Goal: Information Seeking & Learning: Learn about a topic

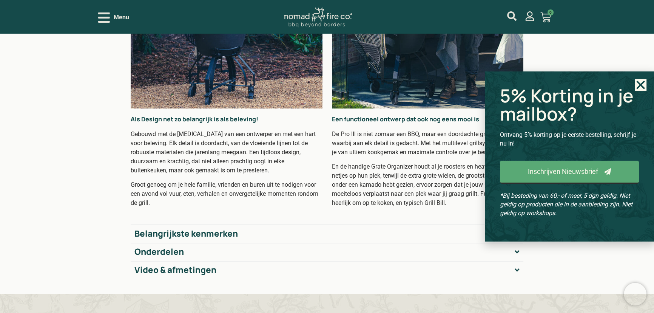
scroll to position [1176, 0]
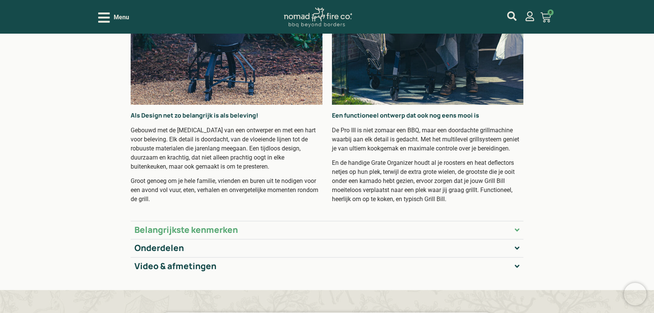
click at [304, 220] on summary "Belangrijkste kenmerken" at bounding box center [327, 229] width 392 height 18
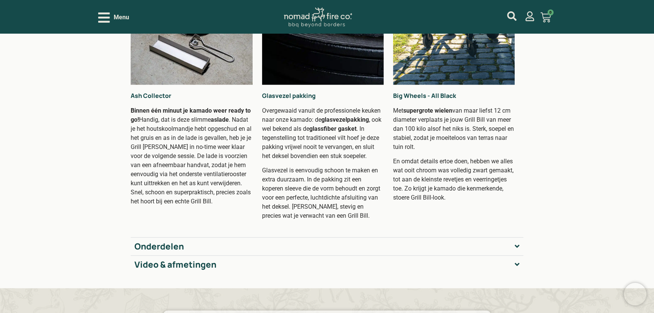
scroll to position [1740, 0]
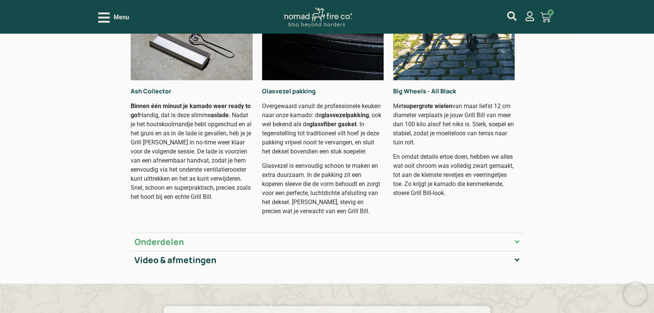
click at [496, 232] on summary "Onderdelen" at bounding box center [327, 241] width 392 height 18
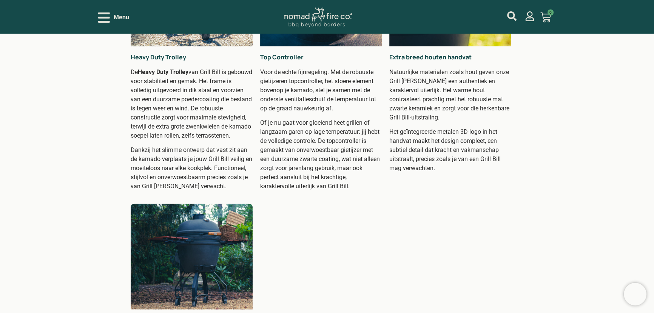
scroll to position [2025, 0]
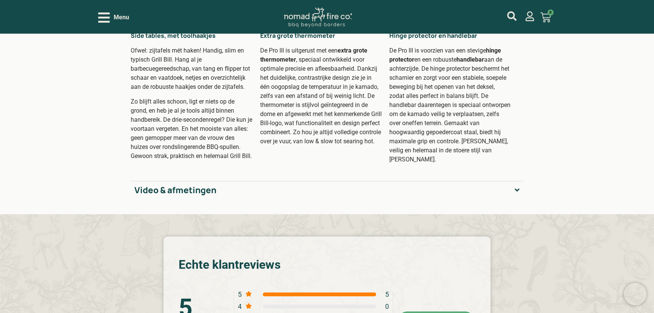
scroll to position [2335, 0]
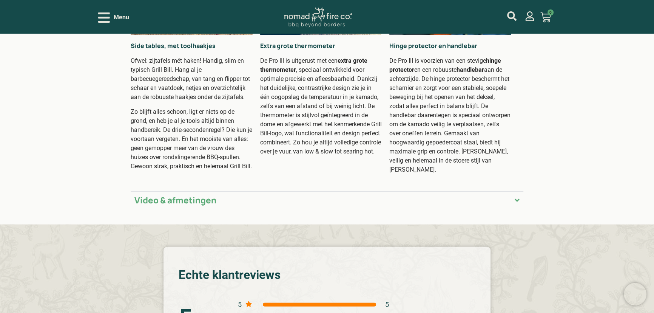
click at [516, 202] on icon "Accordion. Open links with Enter or Space, close with Escape, and navigate with…" at bounding box center [517, 200] width 5 height 3
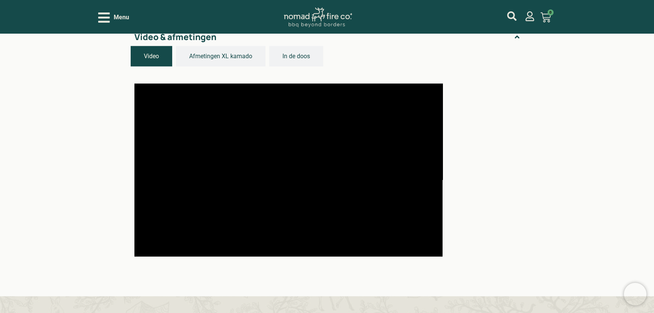
scroll to position [2477, 0]
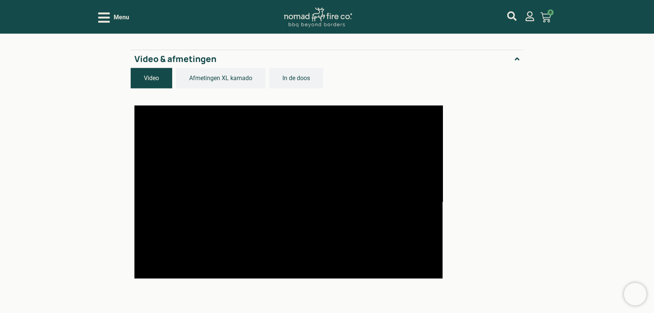
click at [236, 80] on span "Afmetingen XL kamado" at bounding box center [220, 78] width 63 height 9
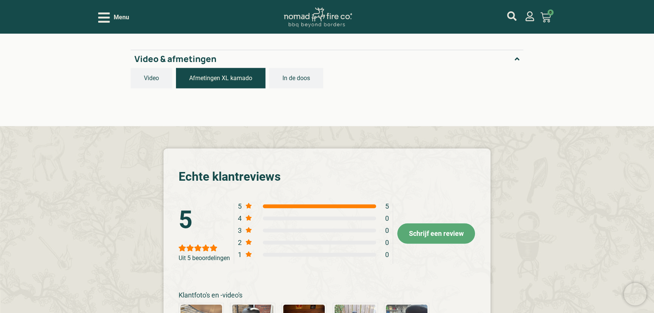
click at [287, 79] on span "In de doos" at bounding box center [296, 78] width 28 height 9
